Goal: Task Accomplishment & Management: Use online tool/utility

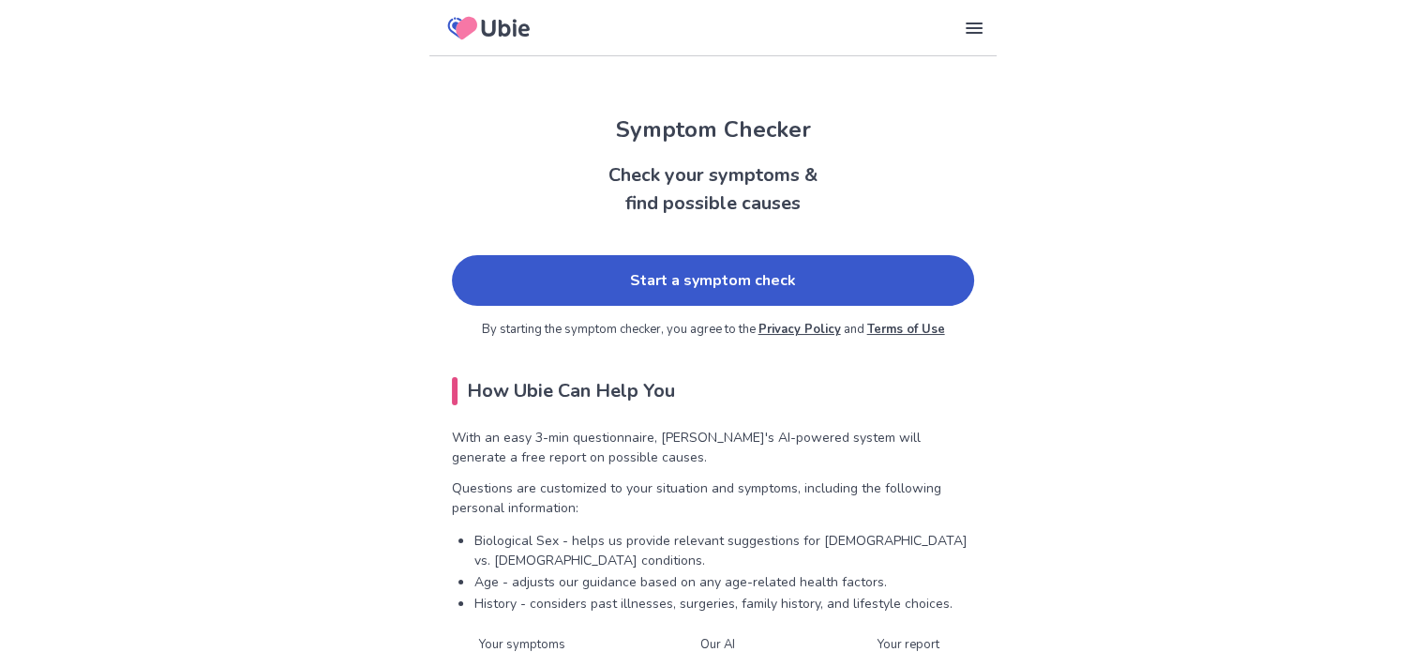
click at [581, 284] on link "Start a symptom check" at bounding box center [713, 280] width 522 height 51
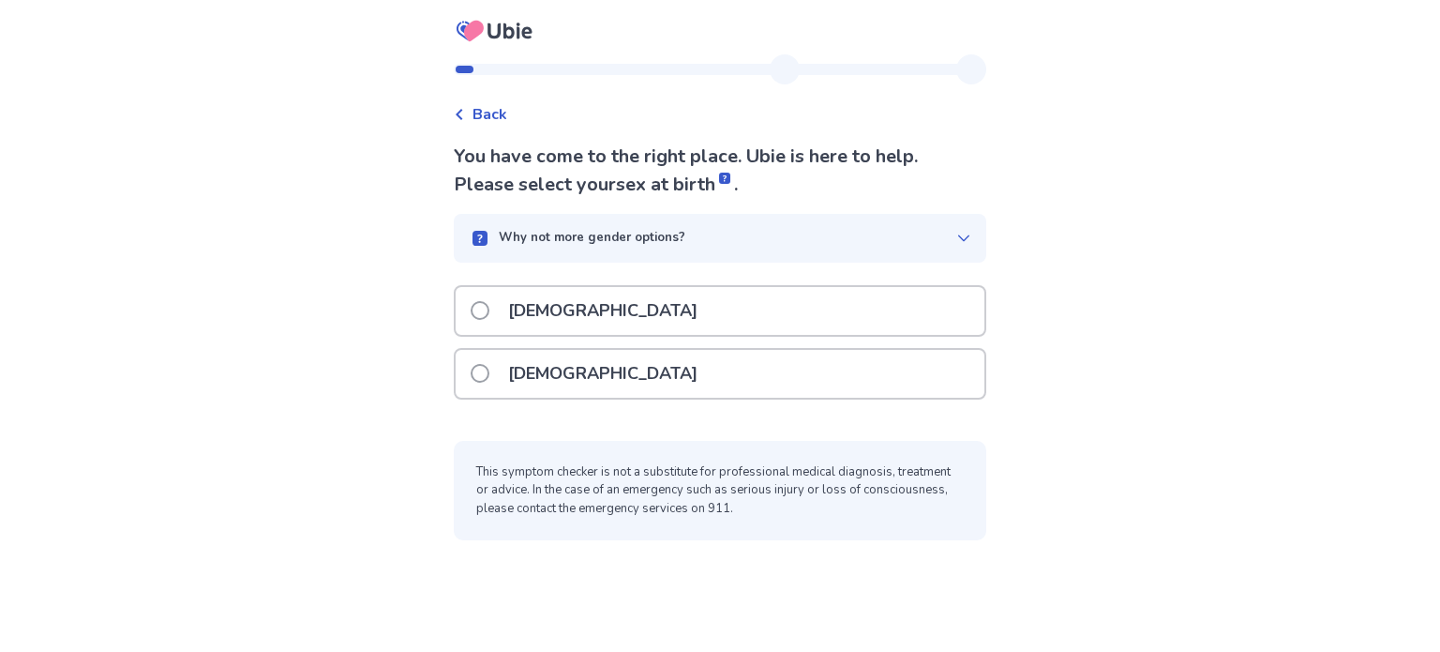
click at [489, 369] on span at bounding box center [480, 373] width 19 height 19
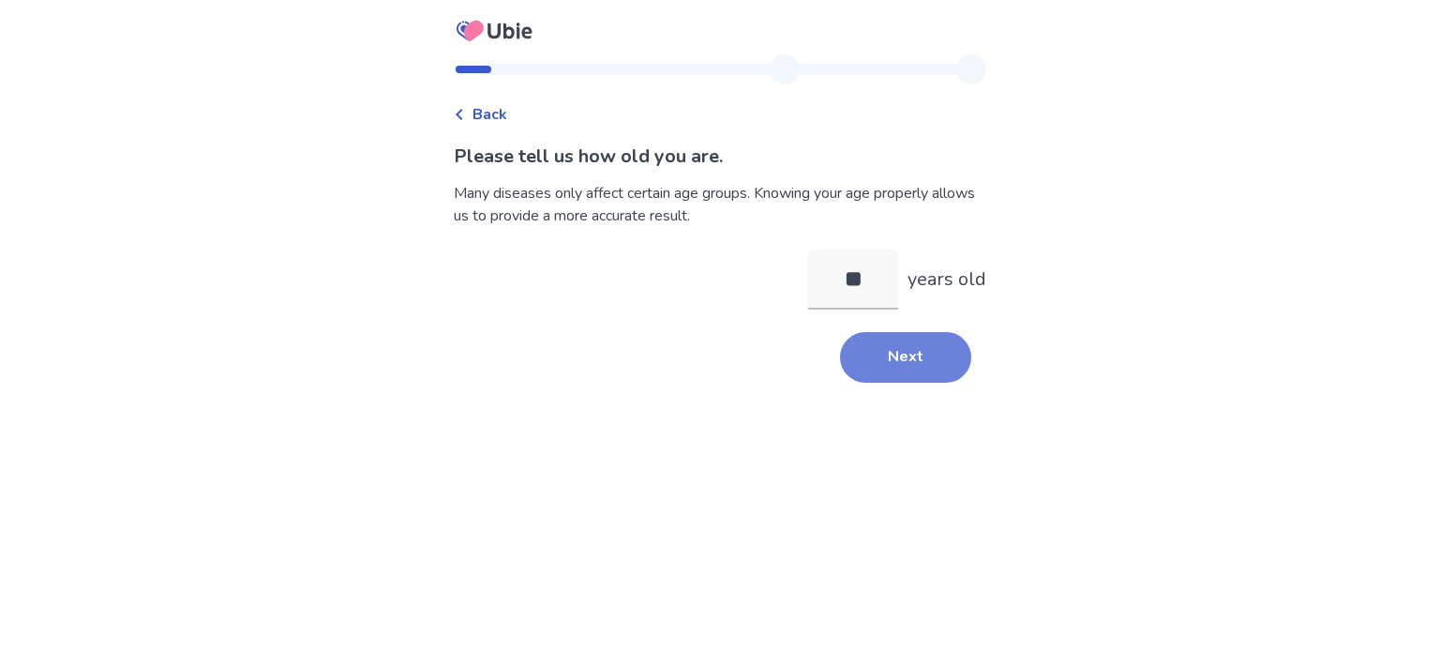
type input "**"
click at [870, 346] on button "Next" at bounding box center [905, 357] width 131 height 51
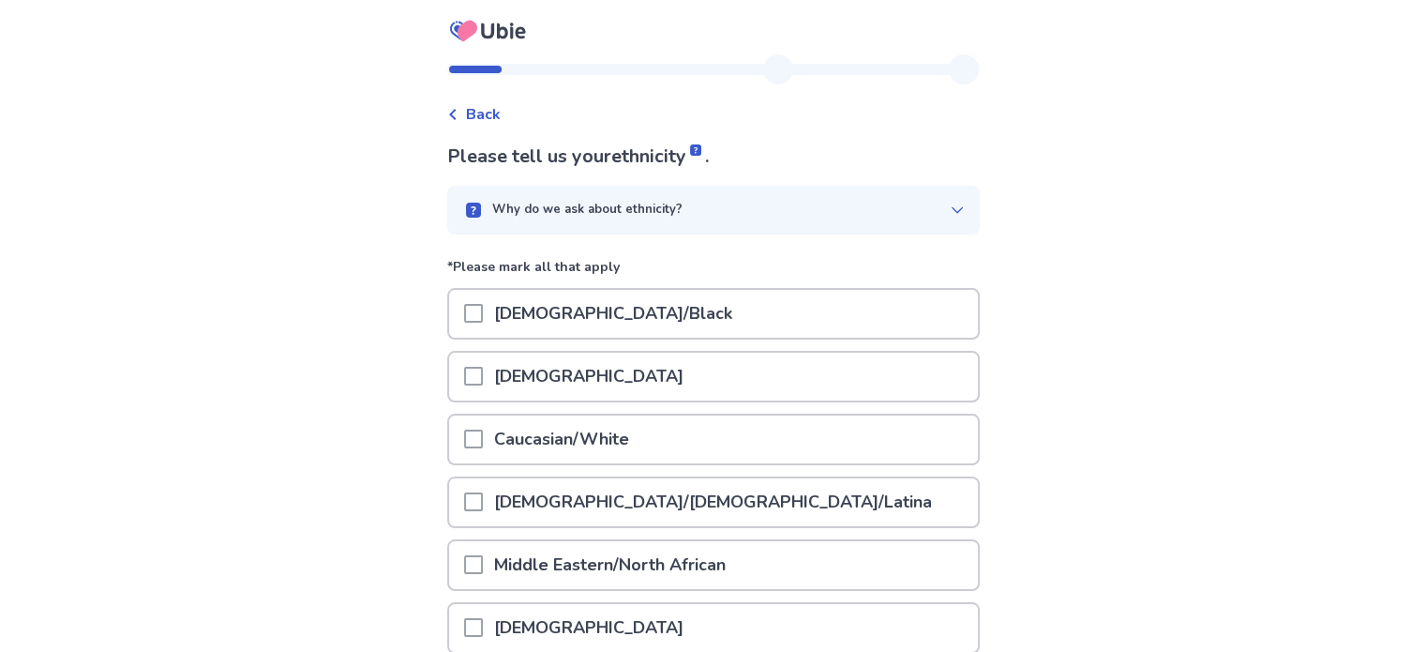
click at [480, 435] on span at bounding box center [473, 438] width 19 height 19
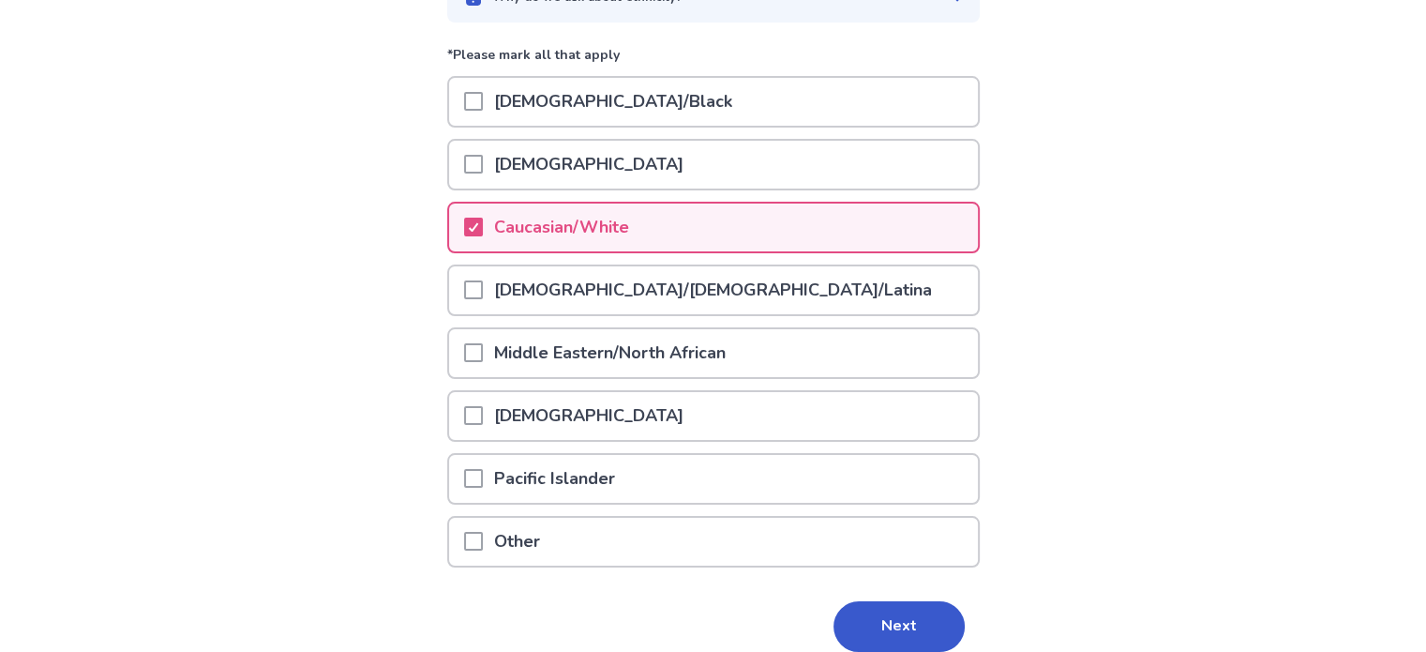
scroll to position [288, 0]
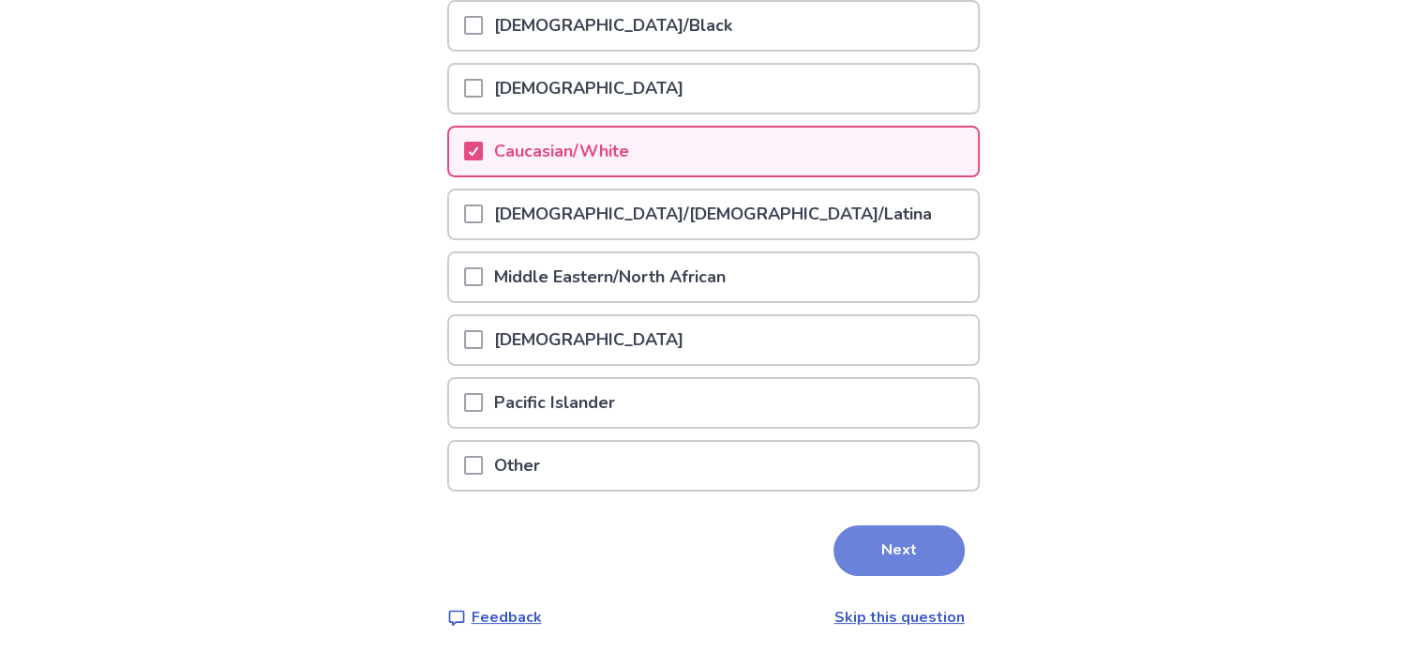
click at [899, 547] on button "Next" at bounding box center [899, 550] width 131 height 51
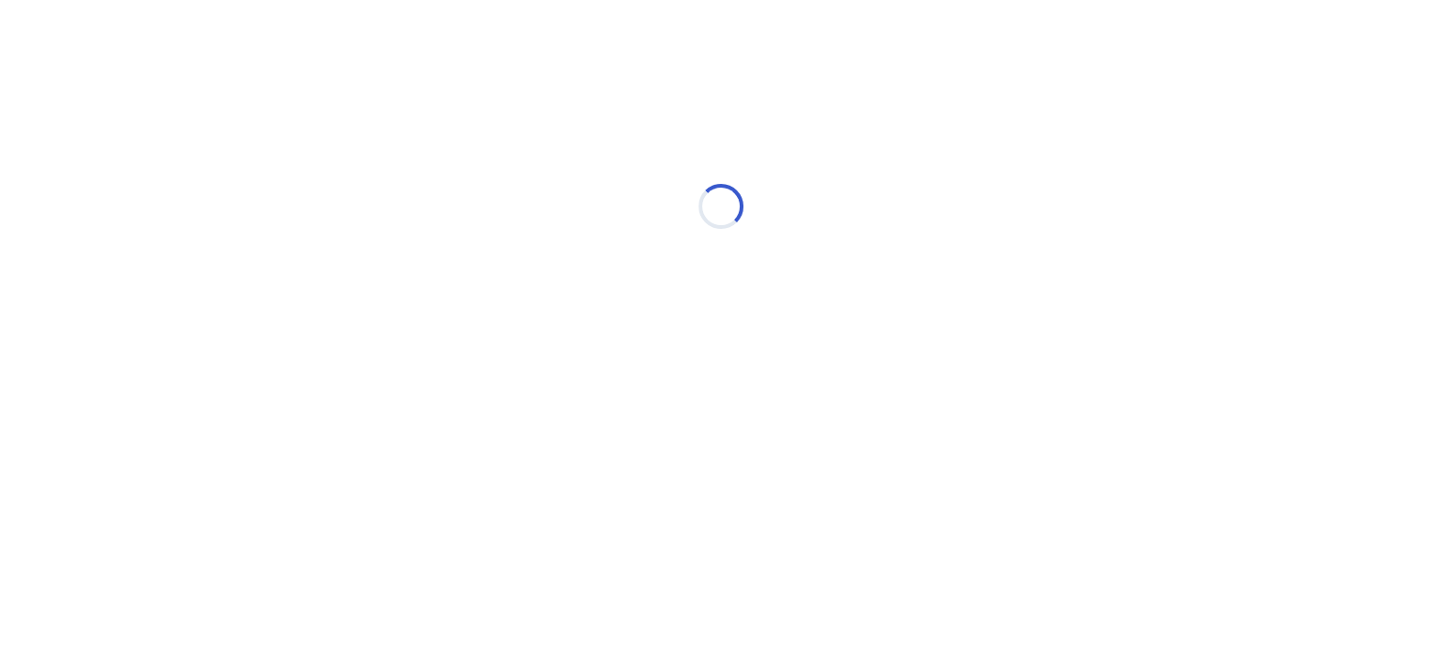
scroll to position [0, 0]
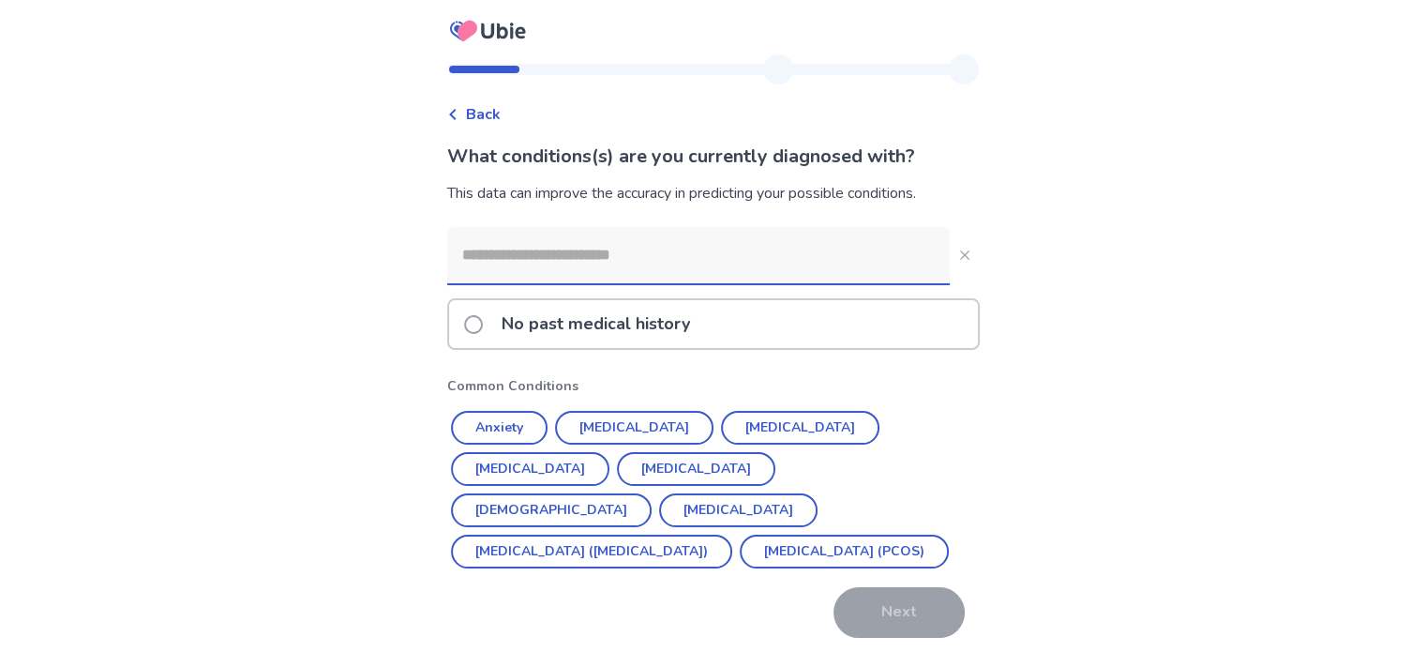
click at [536, 262] on input at bounding box center [698, 255] width 503 height 56
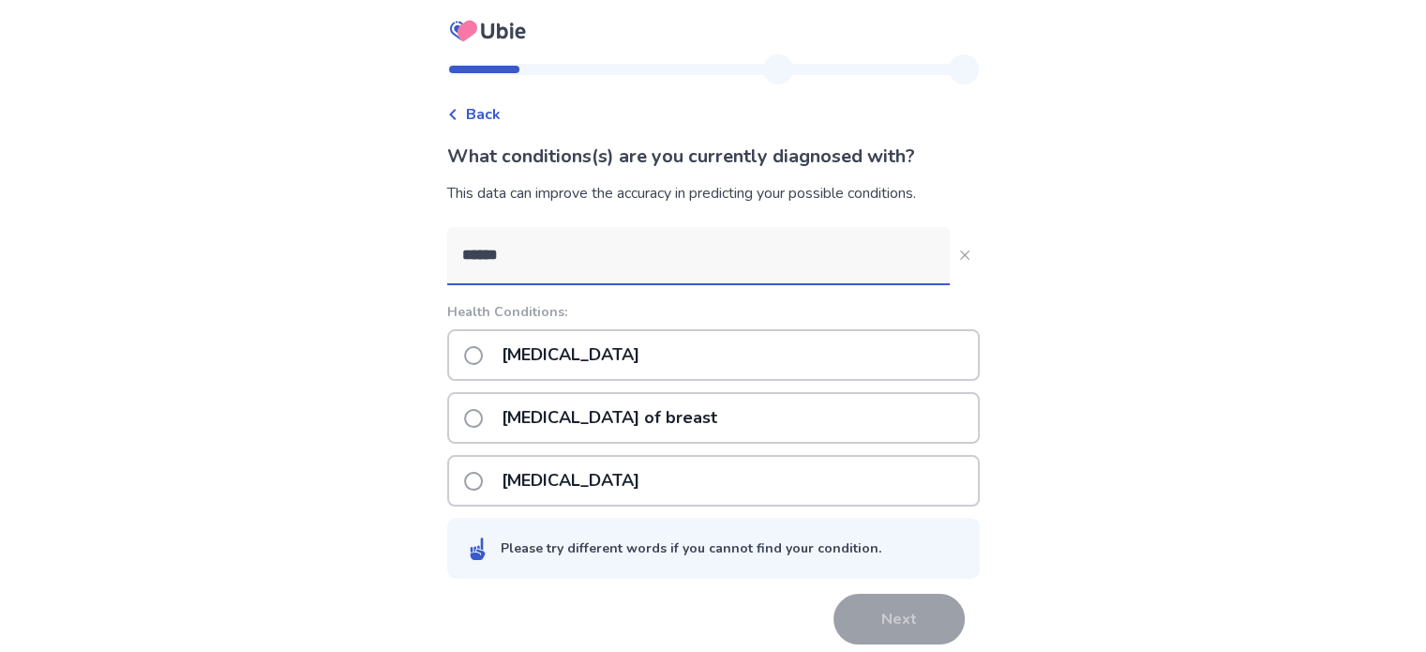
type input "******"
click at [483, 420] on span at bounding box center [473, 418] width 19 height 19
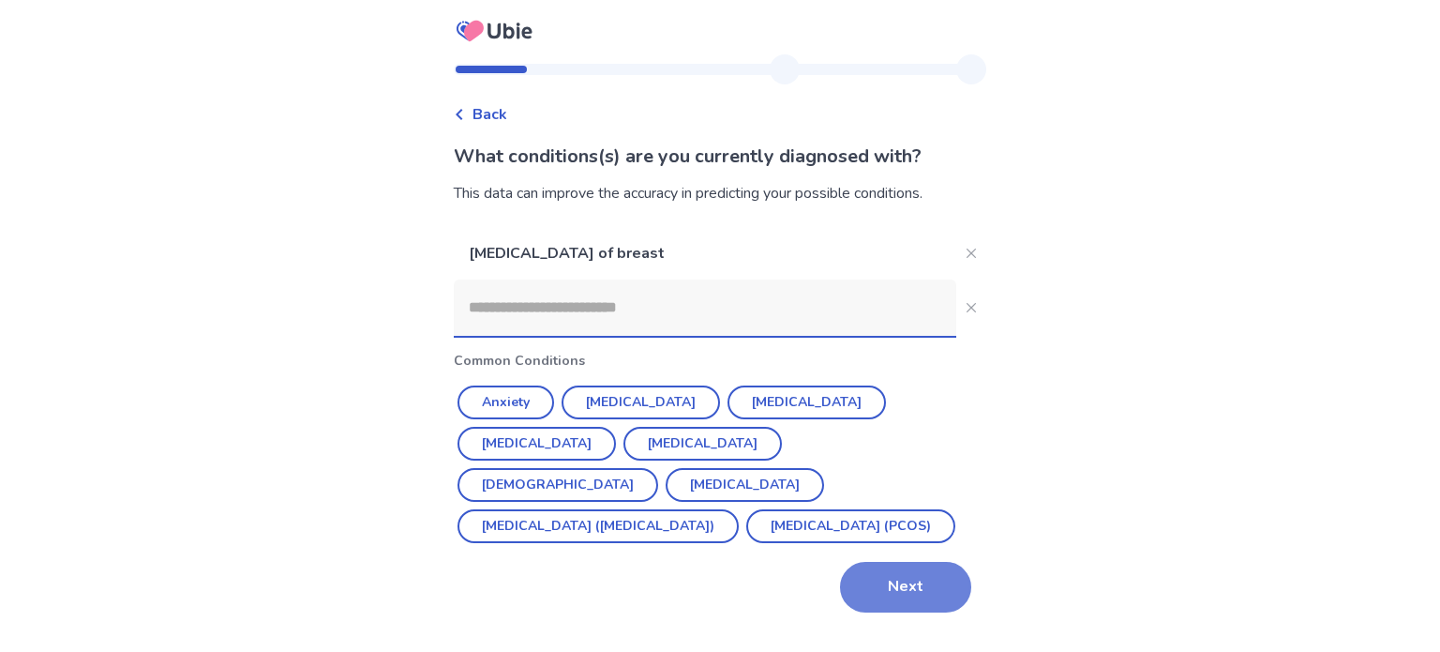
click at [870, 584] on button "Next" at bounding box center [905, 587] width 131 height 51
